Goal: Task Accomplishment & Management: Complete application form

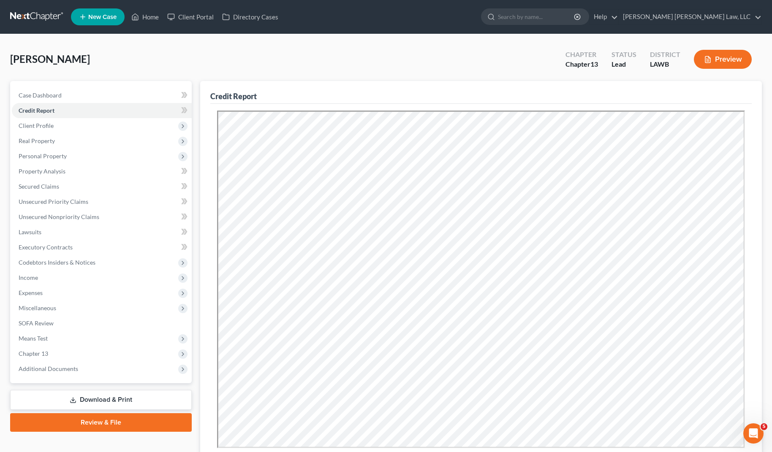
click at [28, 13] on link at bounding box center [37, 16] width 54 height 15
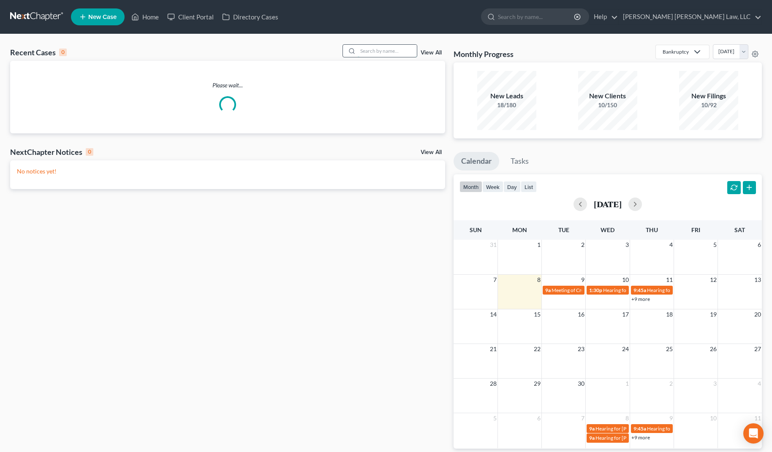
click at [388, 51] on input "search" at bounding box center [387, 51] width 59 height 12
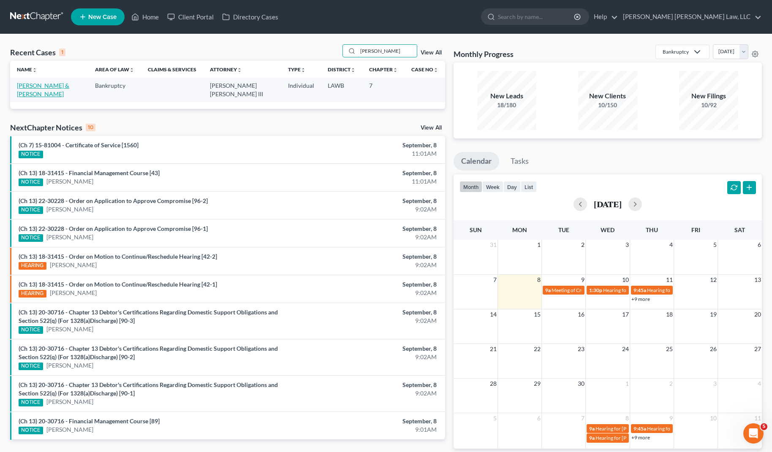
type input "johnson, robert"
click at [51, 88] on link "Johnson, Robert & Patricia" at bounding box center [43, 90] width 52 height 16
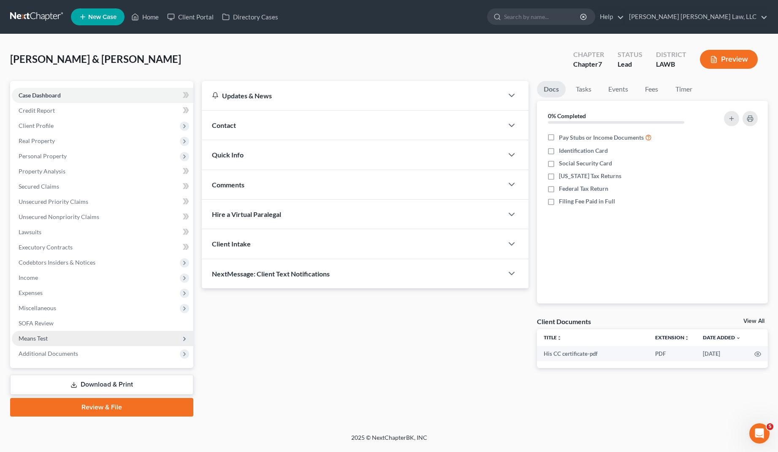
click at [48, 339] on span "Means Test" at bounding box center [33, 338] width 29 height 7
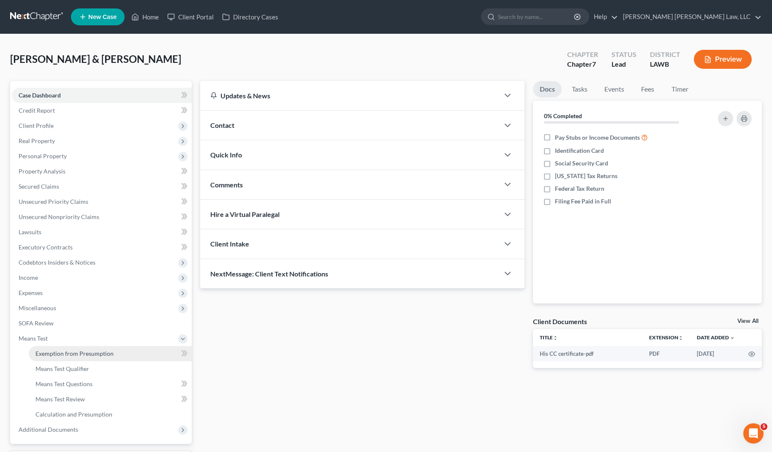
click at [55, 352] on span "Exemption from Presumption" at bounding box center [74, 353] width 78 height 7
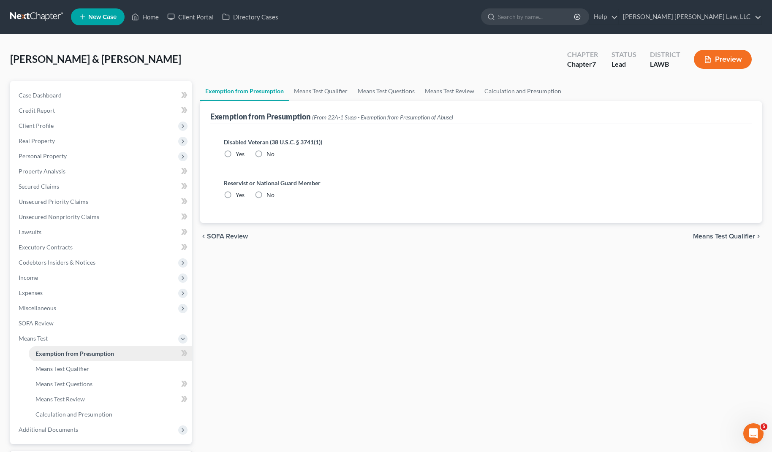
radio input "true"
click at [304, 95] on link "Means Test Qualifier" at bounding box center [321, 91] width 64 height 20
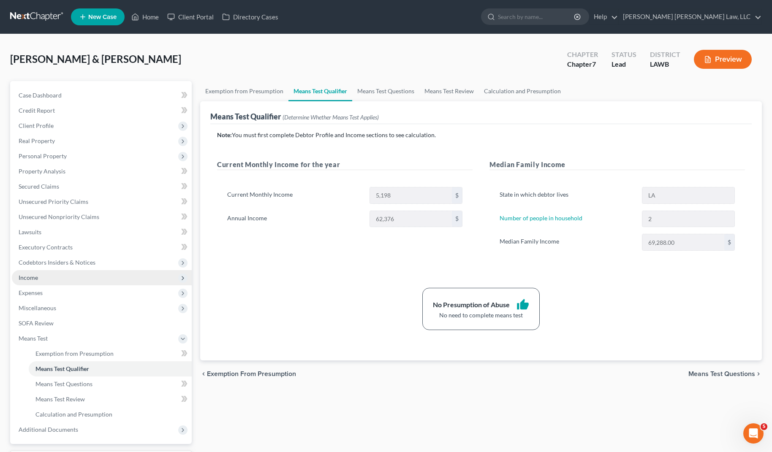
click at [36, 277] on span "Income" at bounding box center [28, 277] width 19 height 7
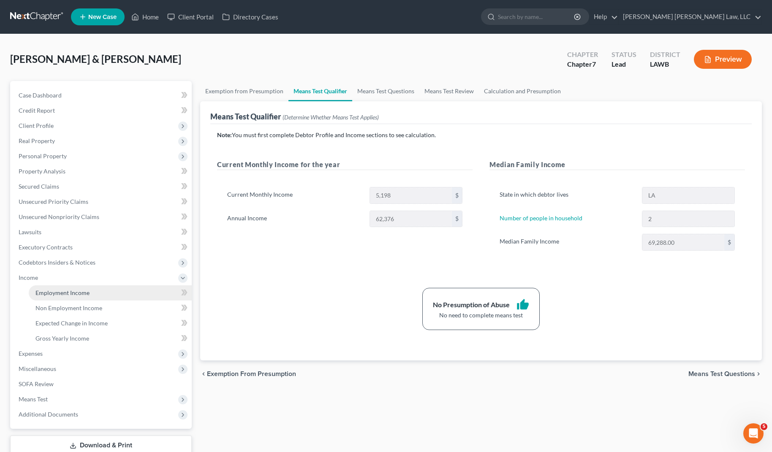
click at [46, 293] on span "Employment Income" at bounding box center [62, 292] width 54 height 7
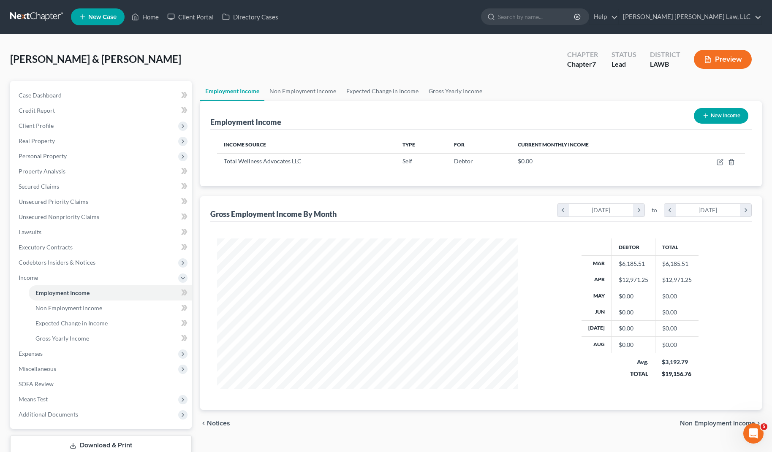
scroll to position [152, 318]
click at [317, 92] on link "Non Employment Income" at bounding box center [302, 91] width 77 height 20
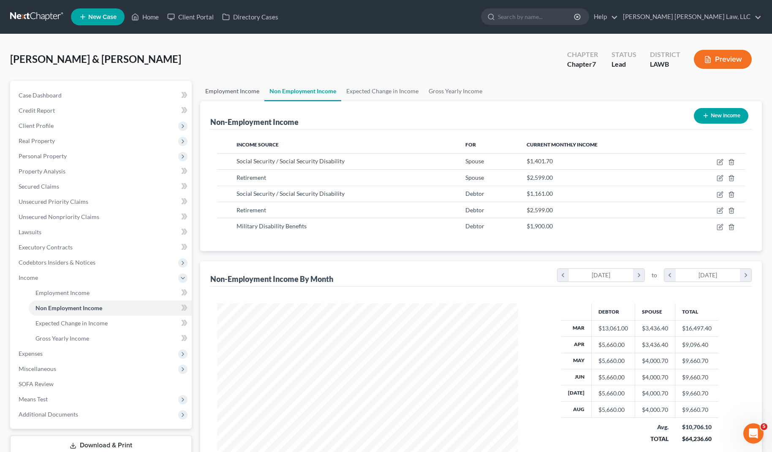
scroll to position [152, 318]
click at [230, 98] on link "Employment Income" at bounding box center [232, 91] width 64 height 20
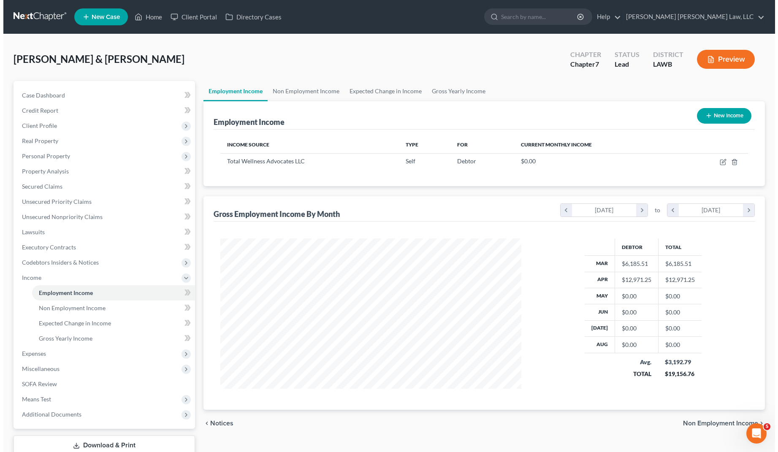
scroll to position [152, 318]
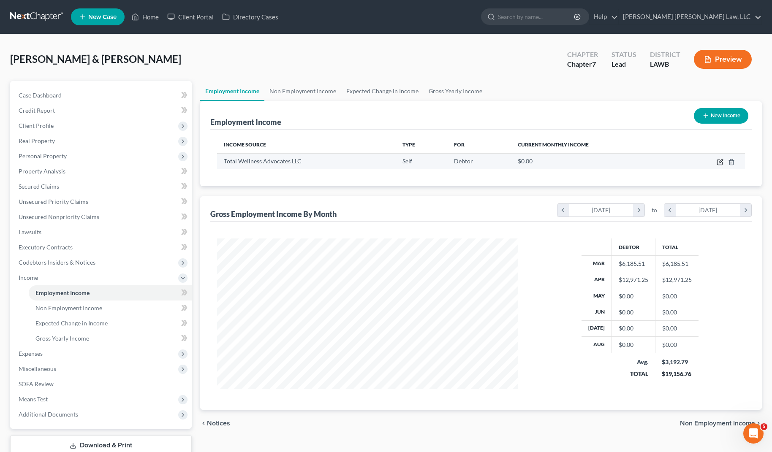
click at [720, 162] on icon "button" at bounding box center [721, 161] width 4 height 4
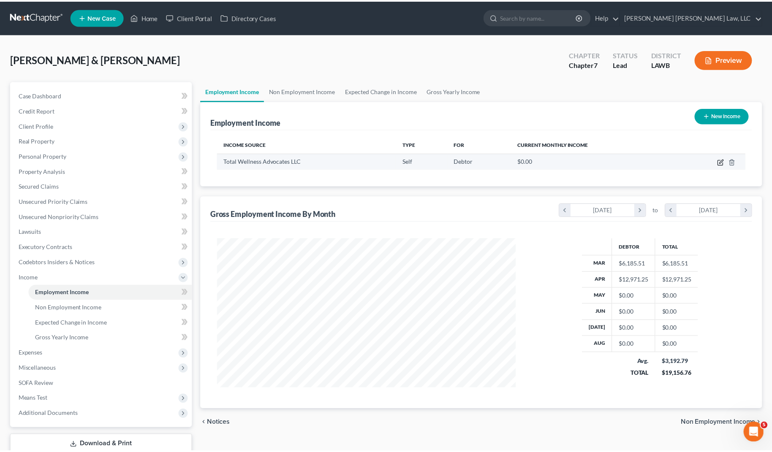
scroll to position [152, 320]
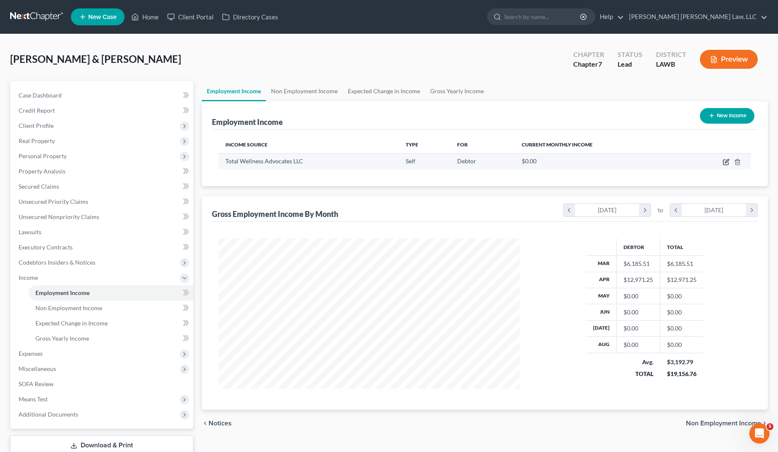
select select "1"
select select "19"
select select "0"
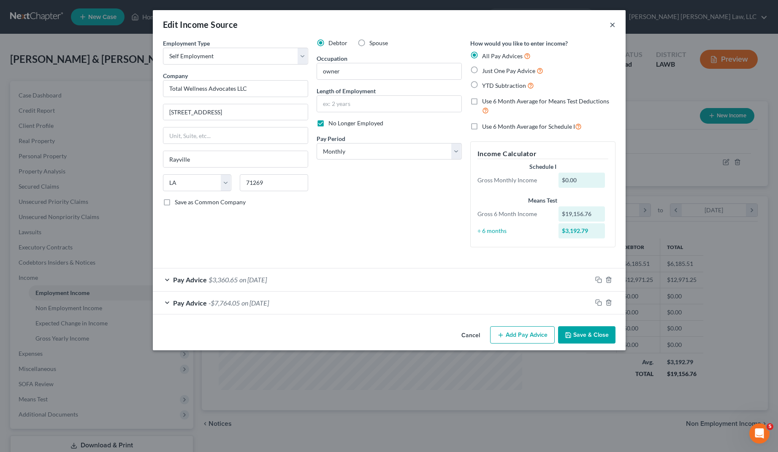
click at [612, 25] on button "×" at bounding box center [613, 24] width 6 height 10
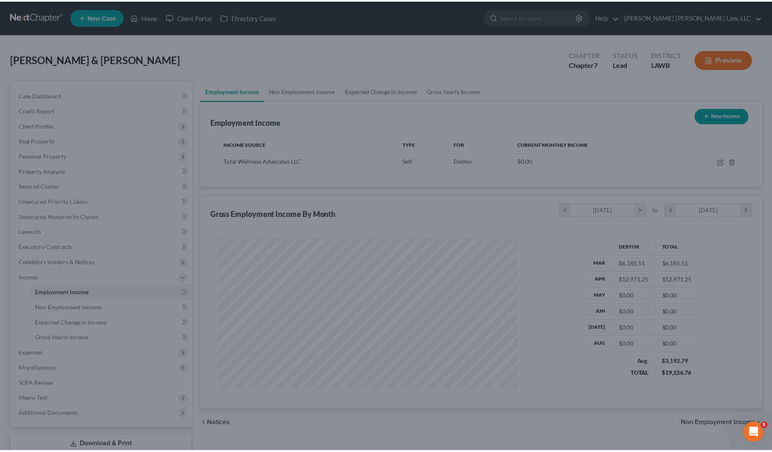
scroll to position [422080, 421913]
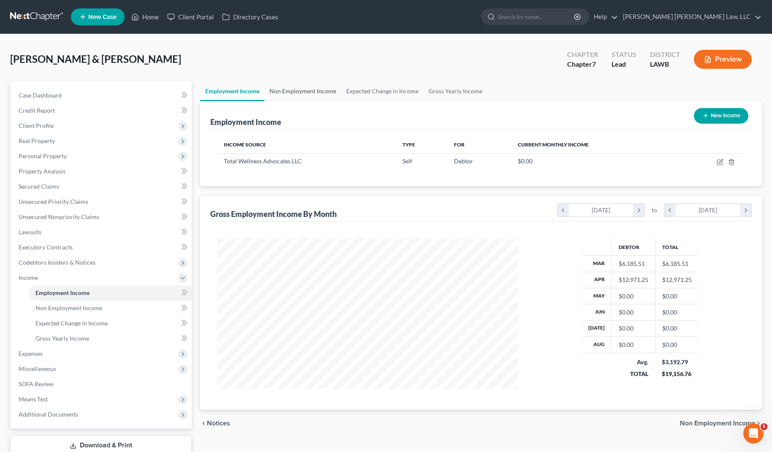
click at [319, 93] on link "Non Employment Income" at bounding box center [302, 91] width 77 height 20
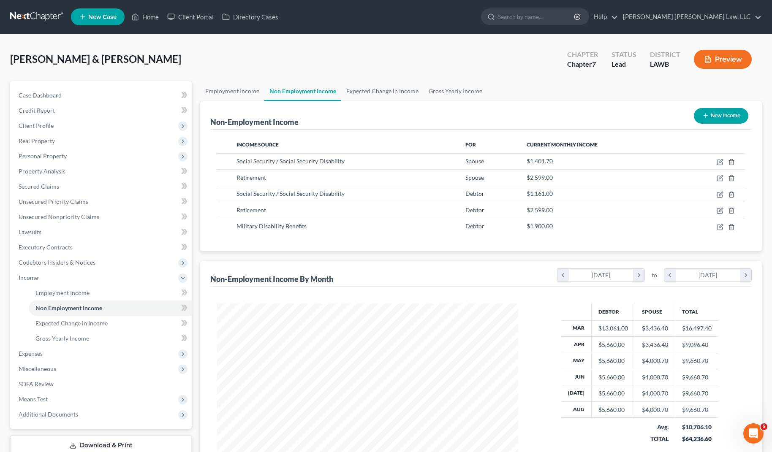
scroll to position [152, 318]
click at [49, 353] on span "Expenses" at bounding box center [102, 353] width 180 height 15
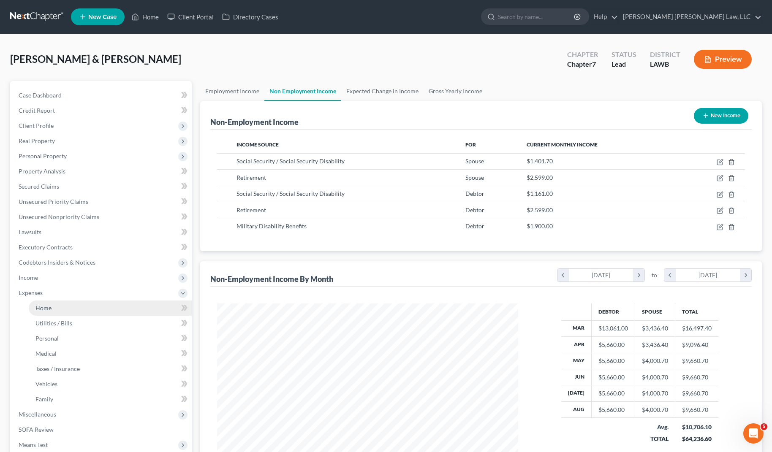
click at [66, 312] on link "Home" at bounding box center [110, 308] width 163 height 15
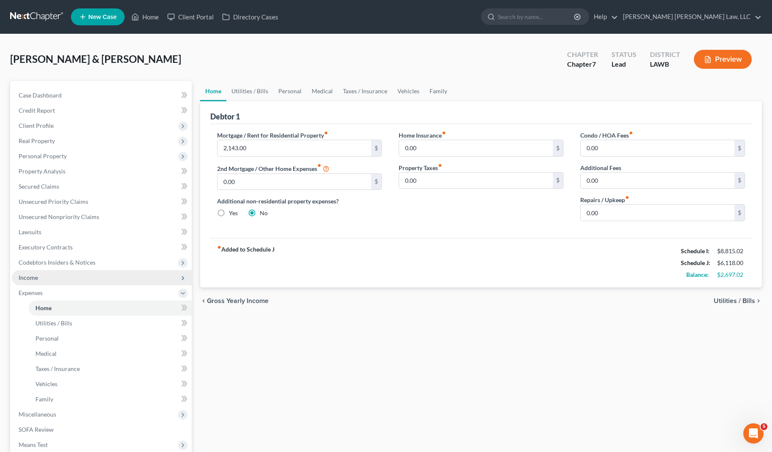
click at [51, 275] on span "Income" at bounding box center [102, 277] width 180 height 15
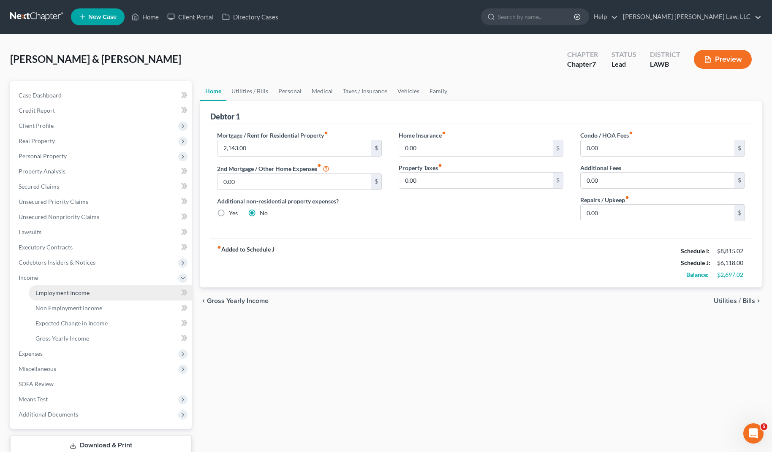
click at [57, 293] on span "Employment Income" at bounding box center [62, 292] width 54 height 7
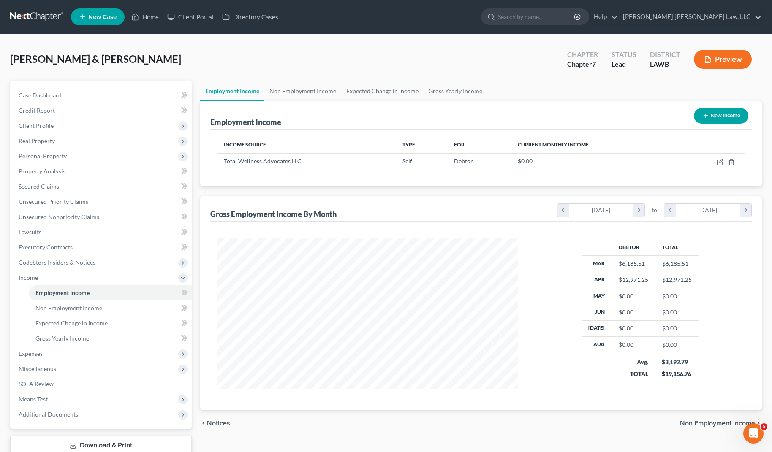
scroll to position [152, 318]
click at [101, 307] on link "Non Employment Income" at bounding box center [110, 308] width 163 height 15
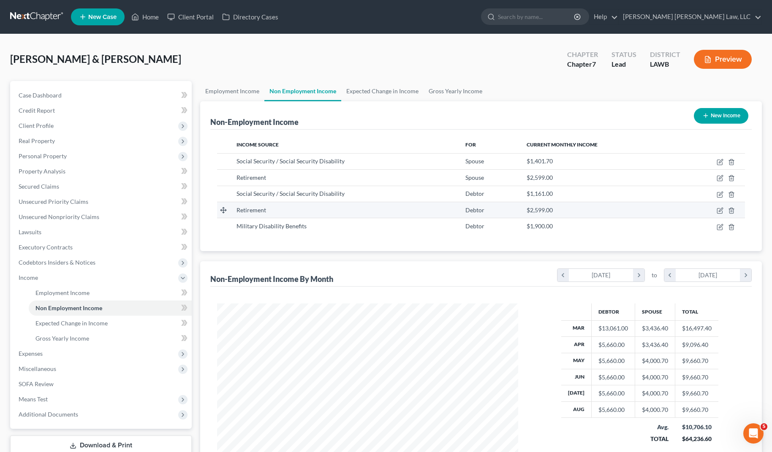
scroll to position [152, 318]
